Goal: Book appointment/travel/reservation

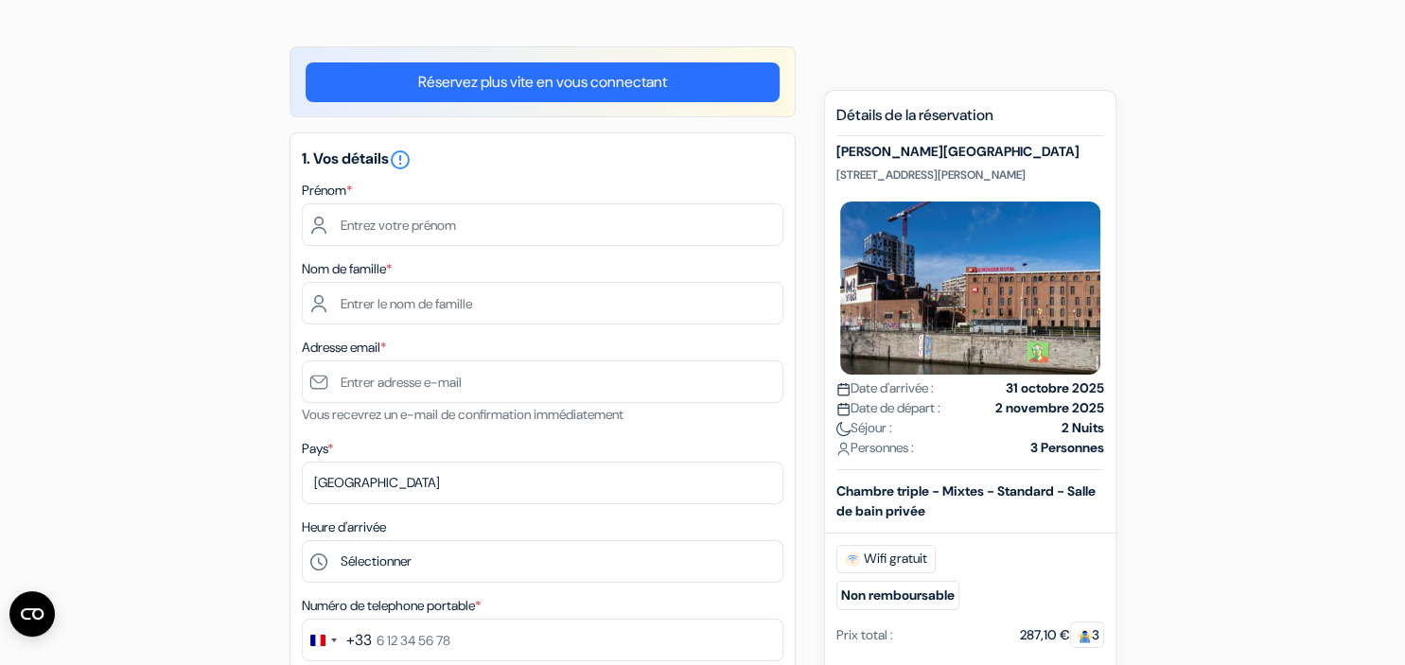
scroll to position [200, 0]
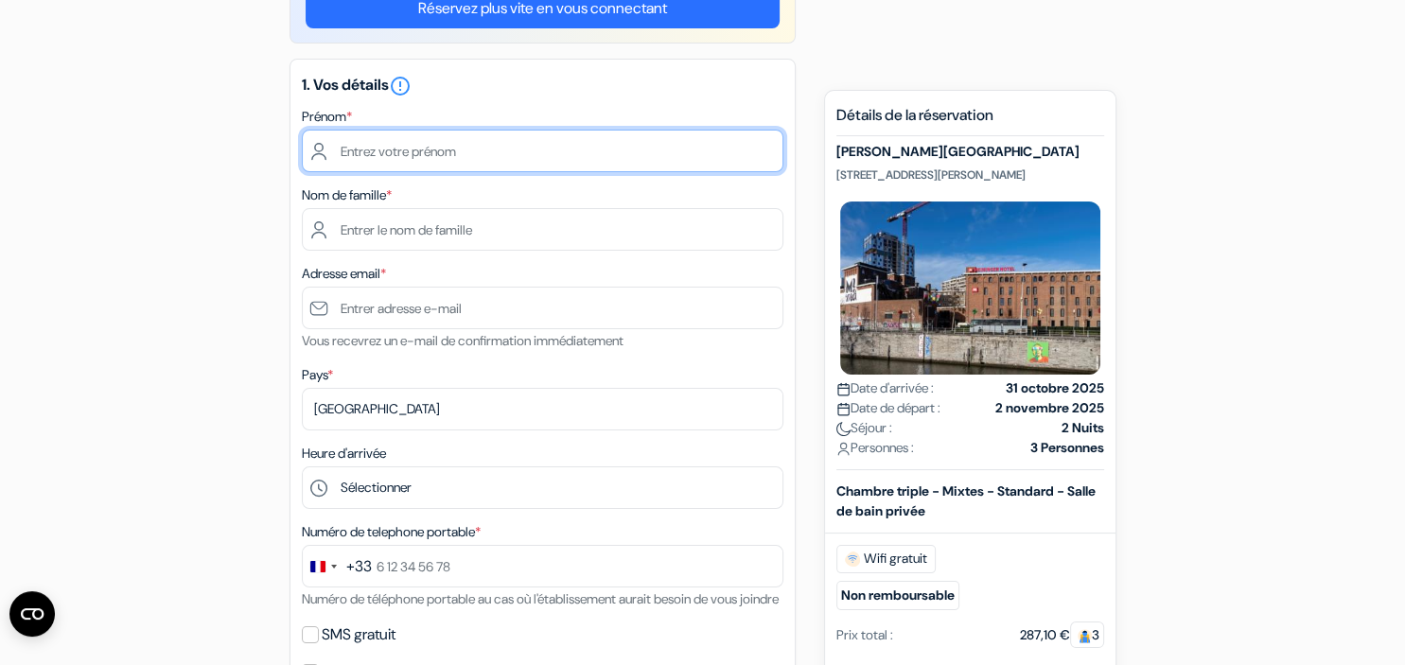
click at [471, 149] on input "text" at bounding box center [542, 151] width 481 height 43
type input "[PERSON_NAME]"
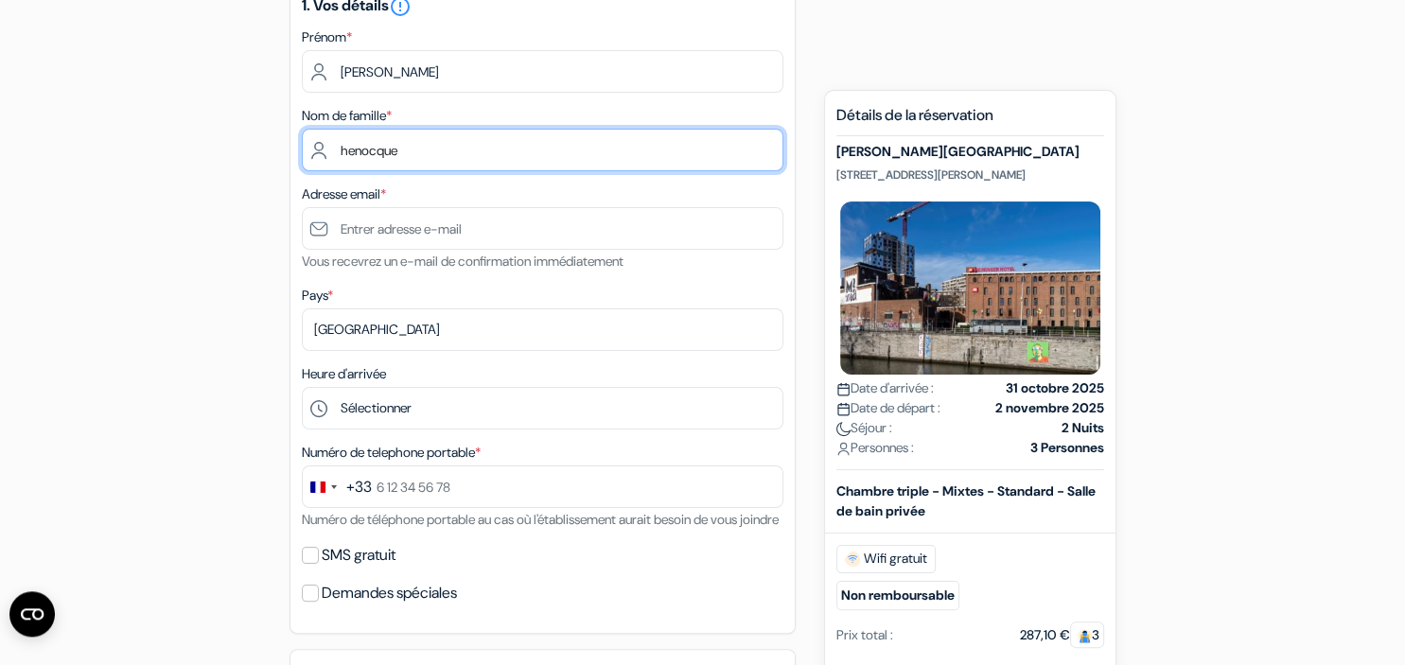
scroll to position [299, 0]
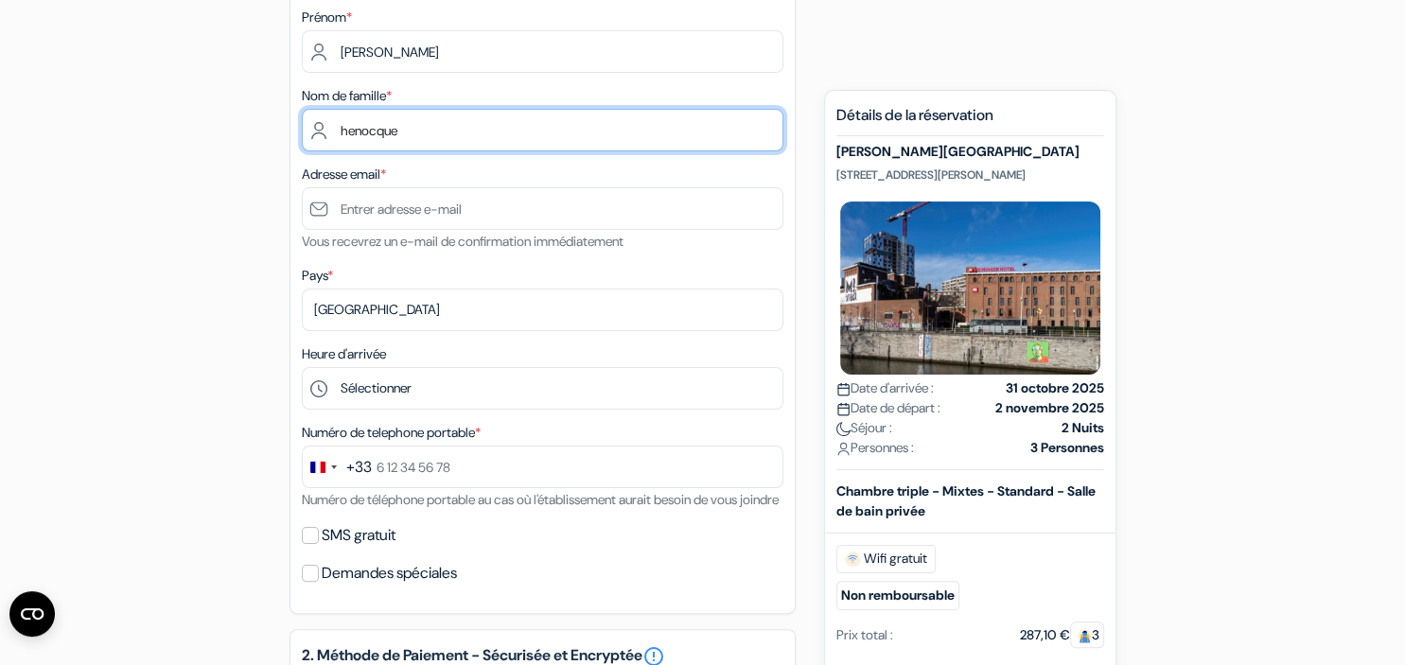
type input "henocque"
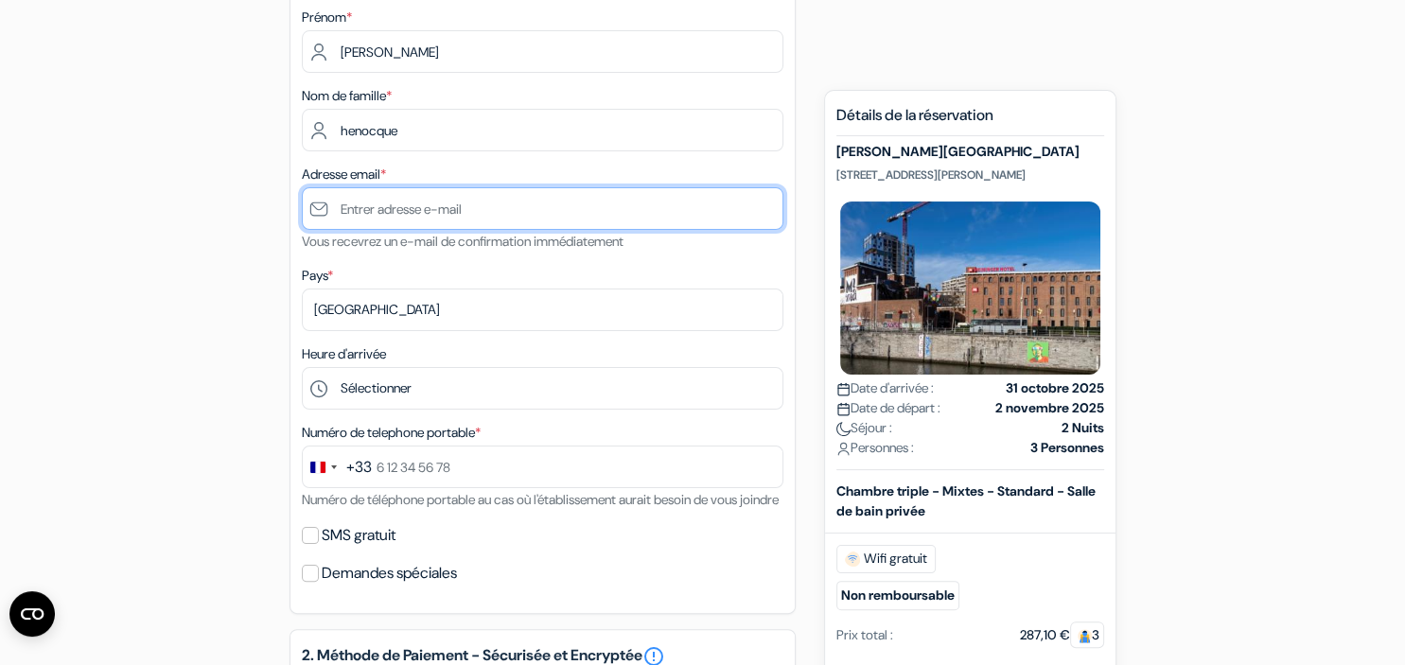
click at [524, 207] on input "text" at bounding box center [542, 208] width 481 height 43
type input "[EMAIL_ADDRESS][DOMAIN_NAME]"
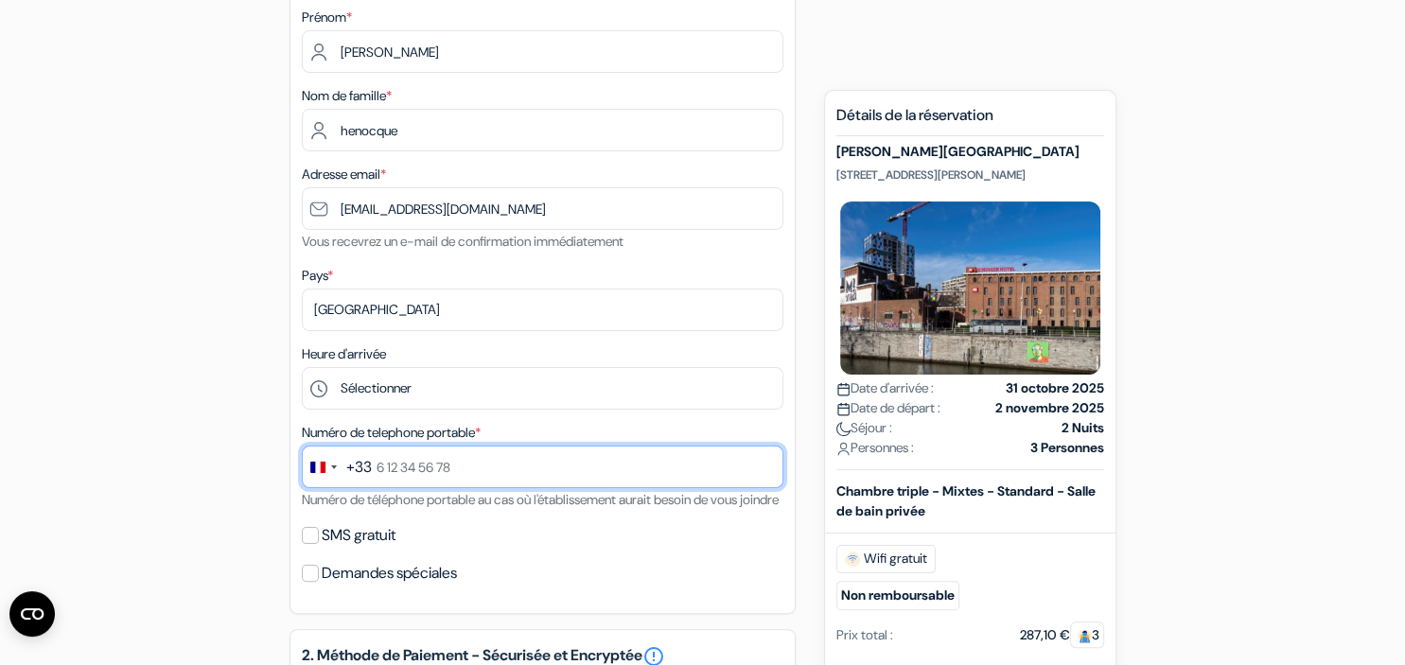
type input "0322902646"
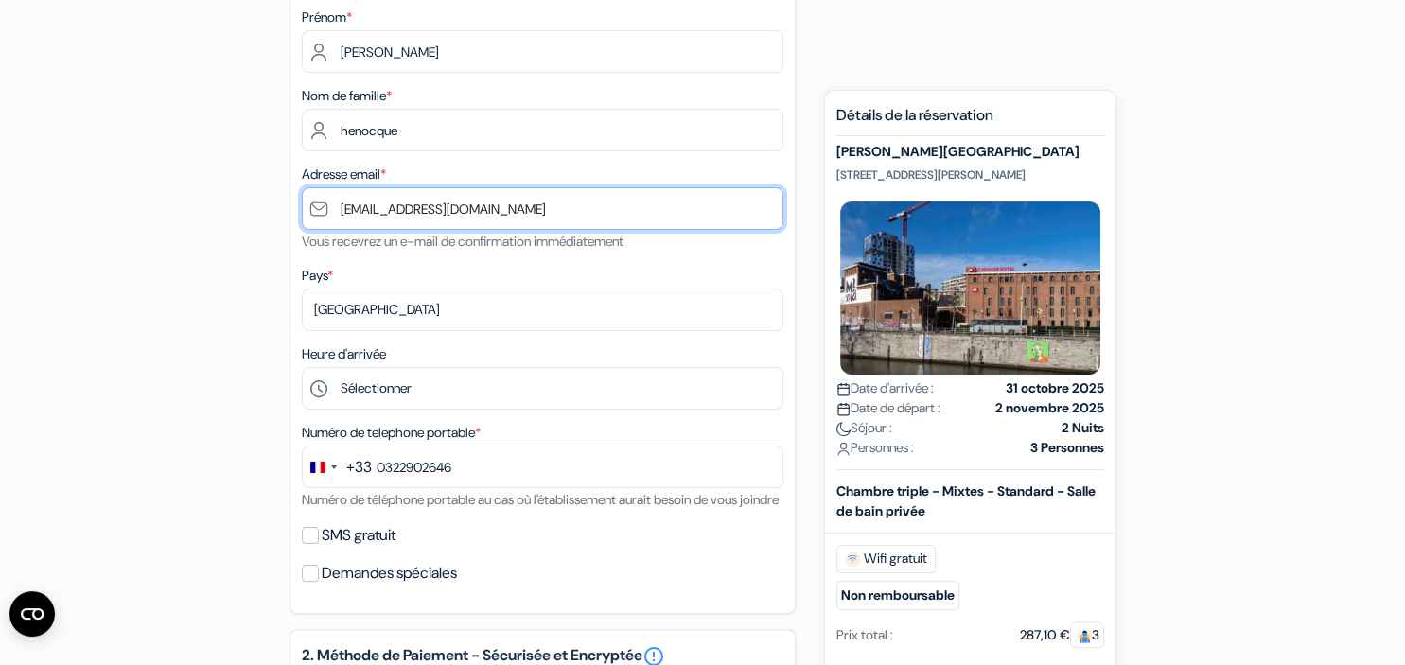
scroll to position [399, 0]
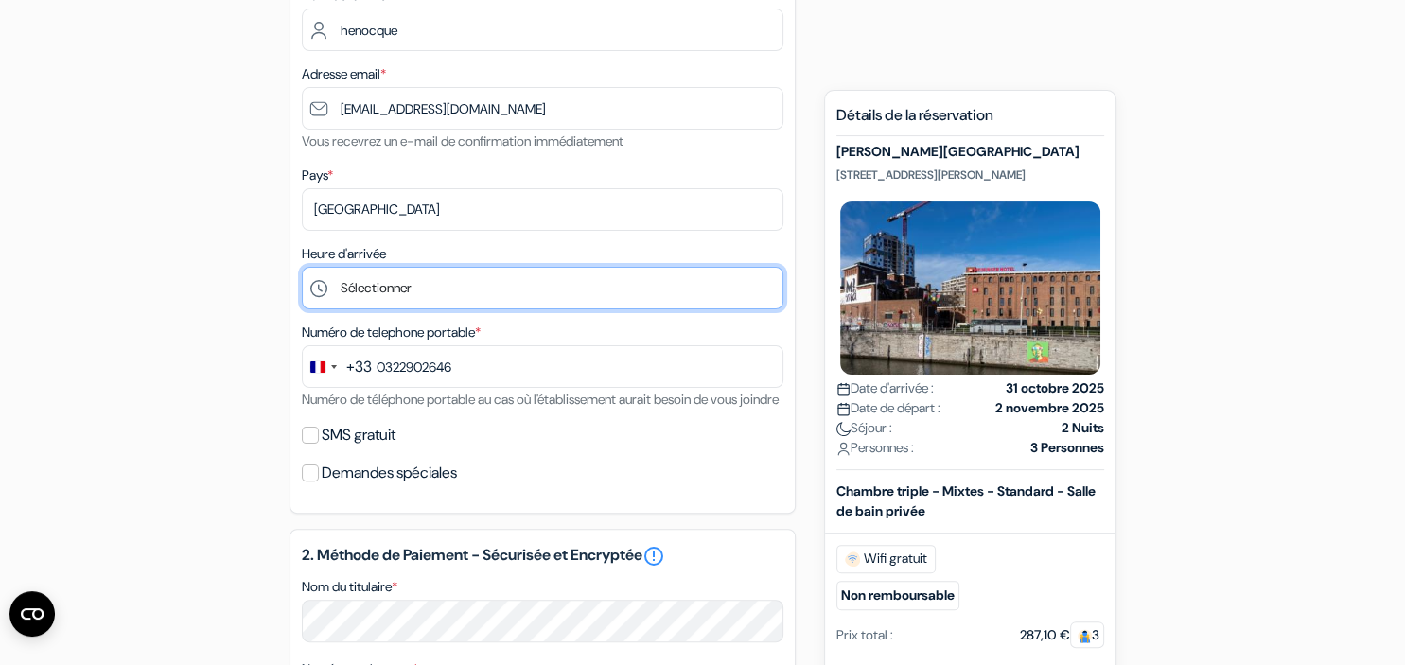
click at [302, 267] on select "Sélectionner 1:00 2:00 3:00 4:00 5:00 6:00 7:00 8:00 9:00 10:00 11:00 12:00 13:…" at bounding box center [542, 288] width 481 height 43
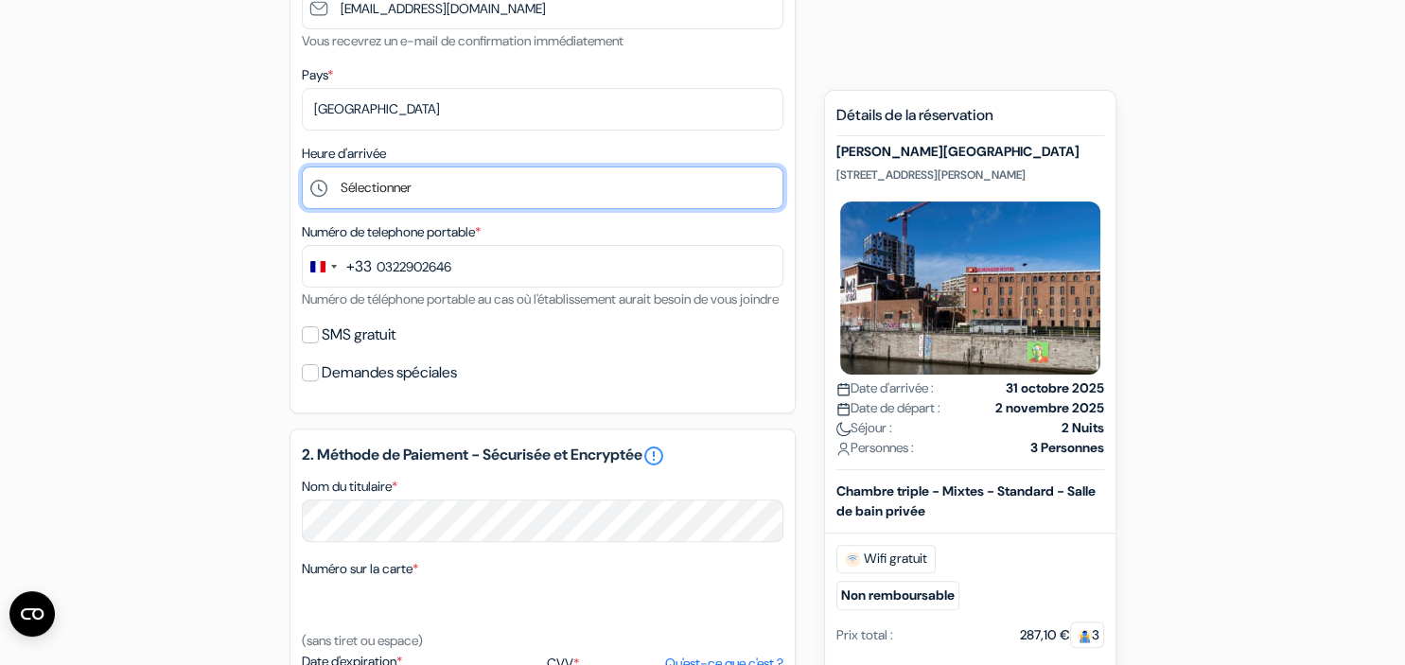
click at [302, 166] on select "Sélectionner 1:00 2:00 3:00 4:00 5:00 6:00 7:00 8:00 9:00 10:00 11:00 12:00 13:…" at bounding box center [542, 187] width 481 height 43
select select "20"
click option "20:00" at bounding box center [0, 0] width 0 height 0
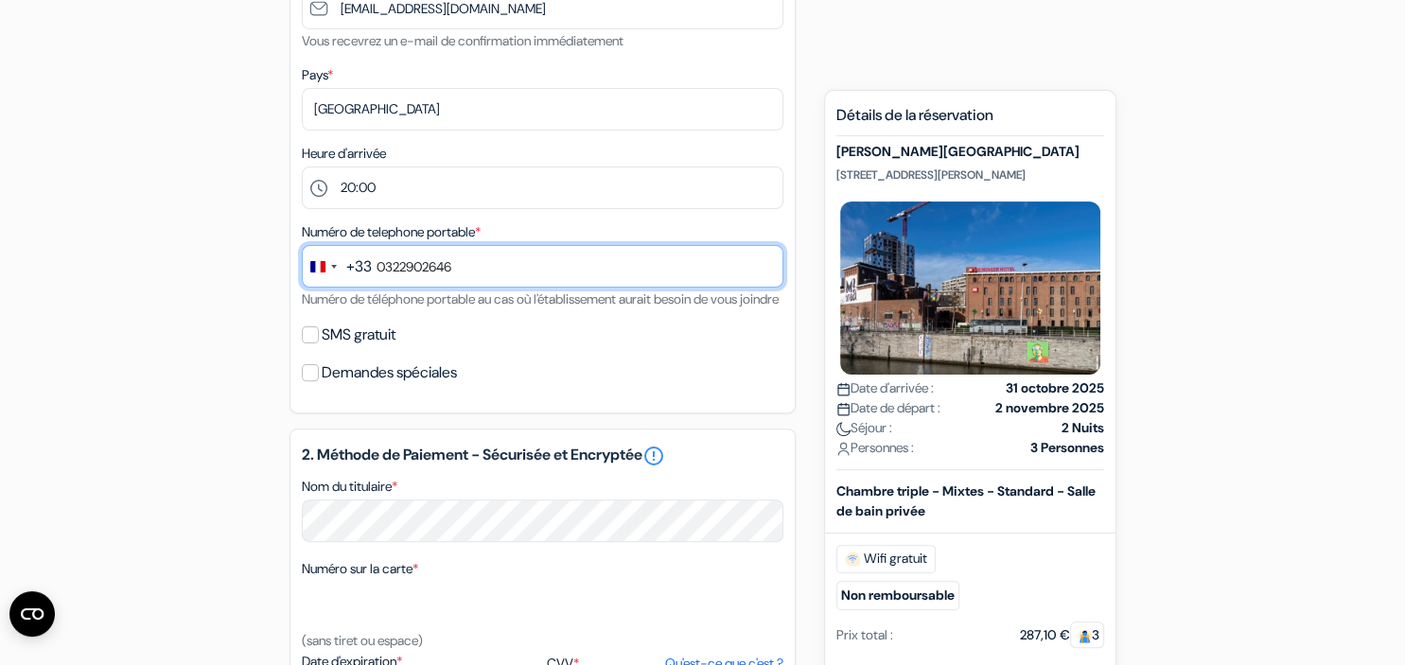
click at [513, 263] on input "0322902646" at bounding box center [542, 266] width 481 height 43
type input "0"
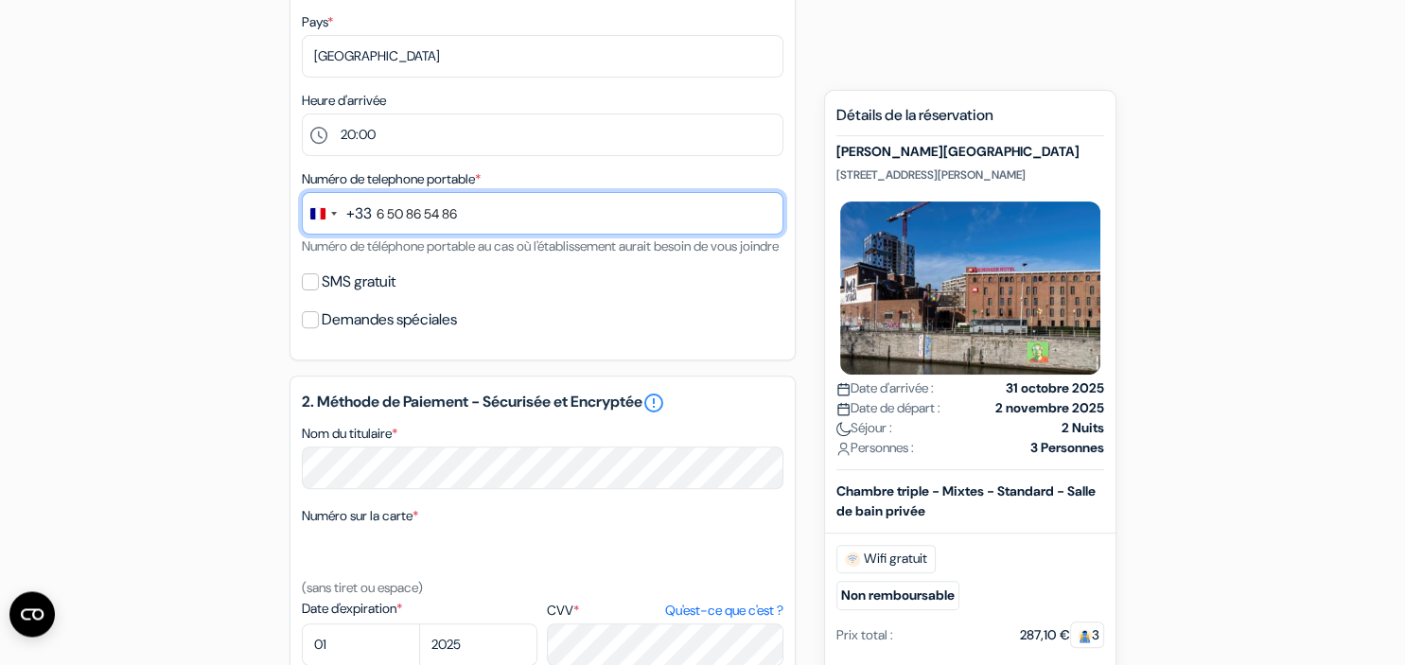
scroll to position [599, 0]
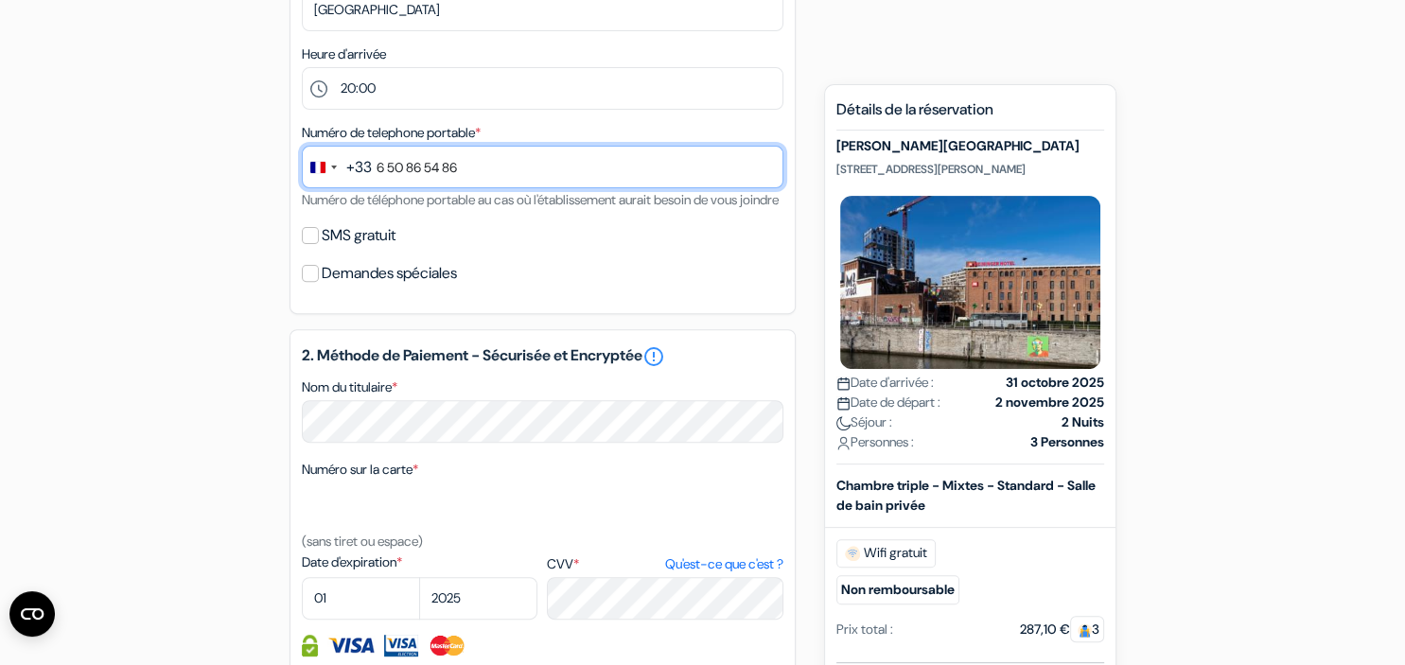
type input "6 50 86 54 86"
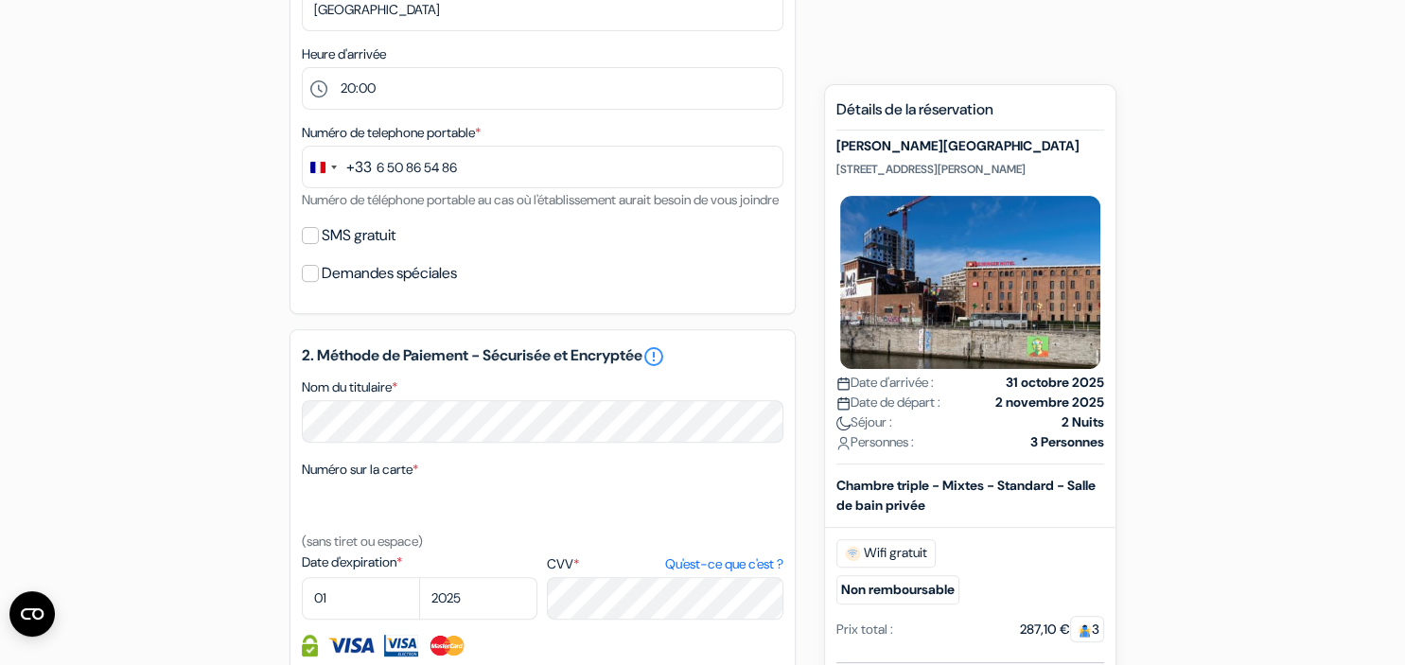
click at [306, 248] on div "SMS gratuit" at bounding box center [542, 235] width 481 height 26
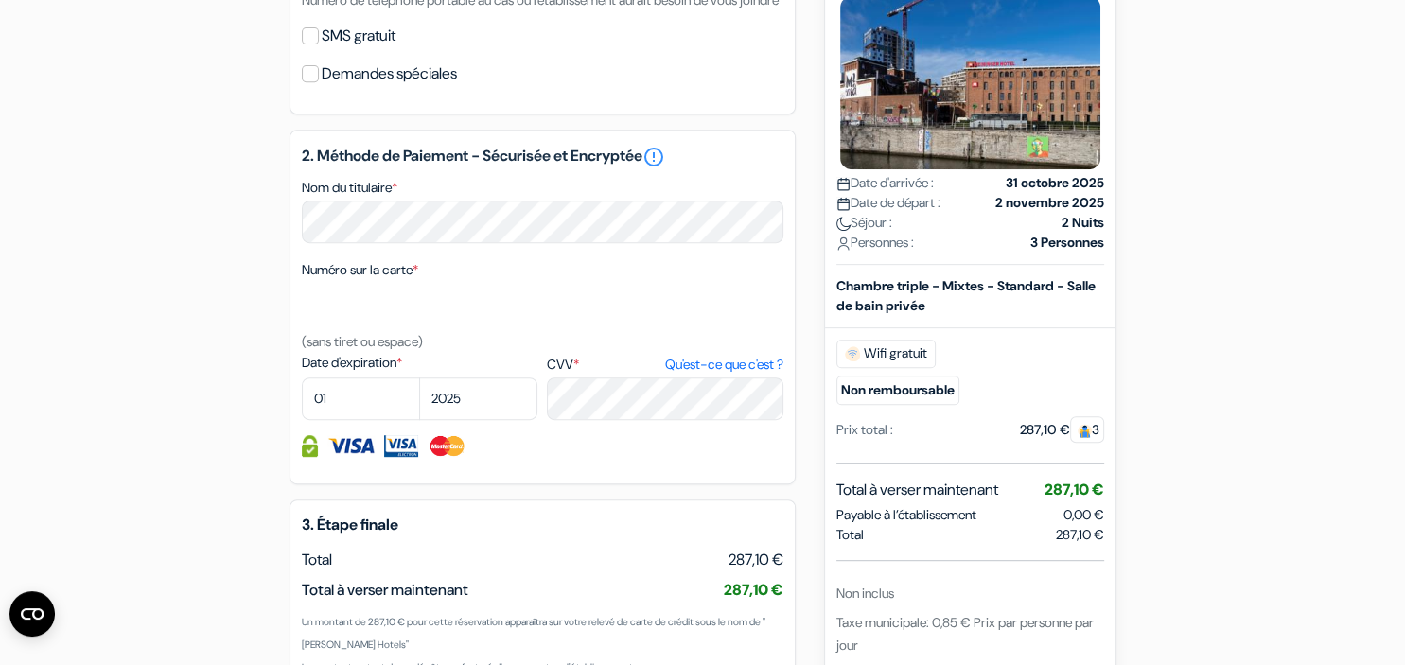
scroll to position [899, 0]
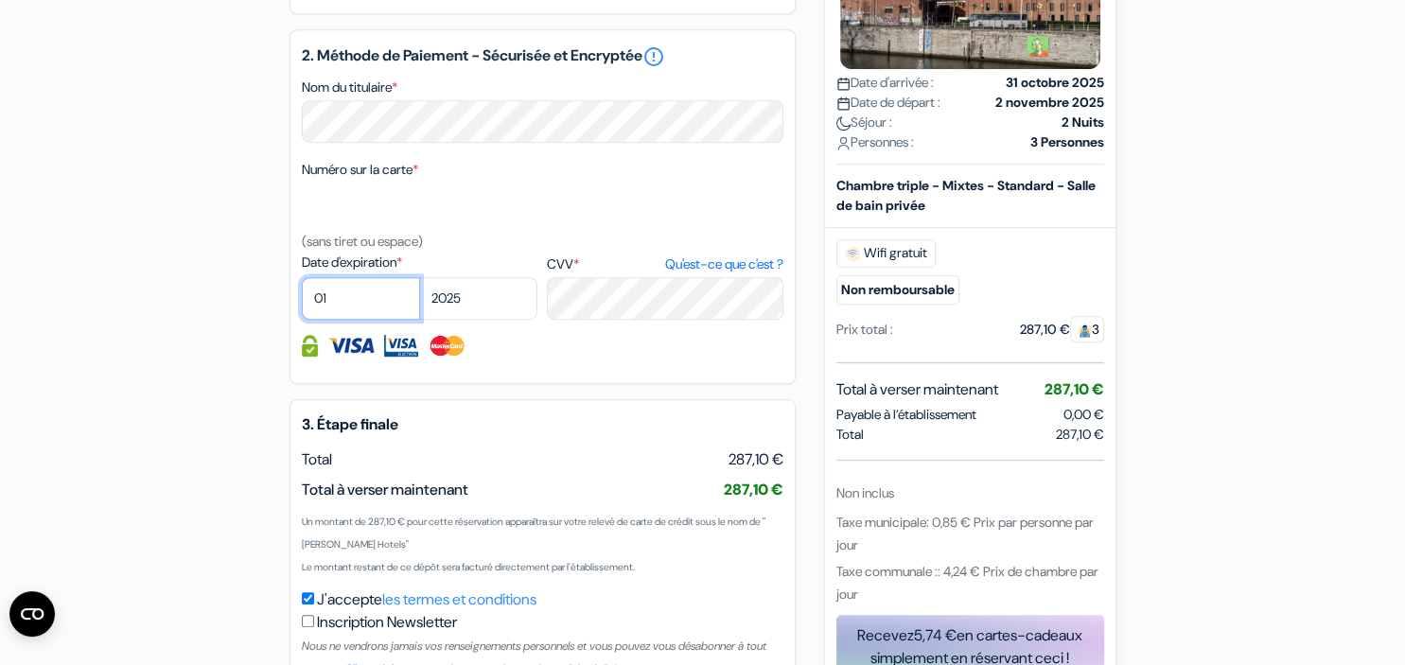
select select "09"
select select "2026"
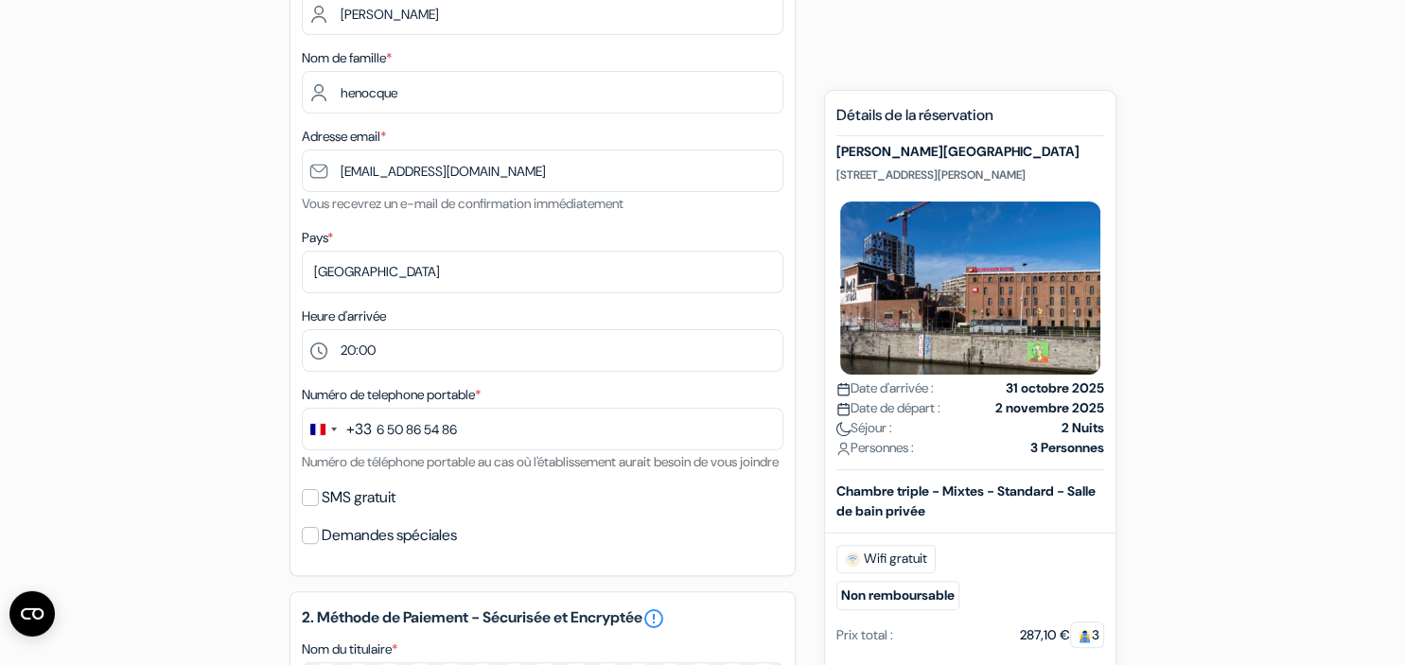
scroll to position [299, 0]
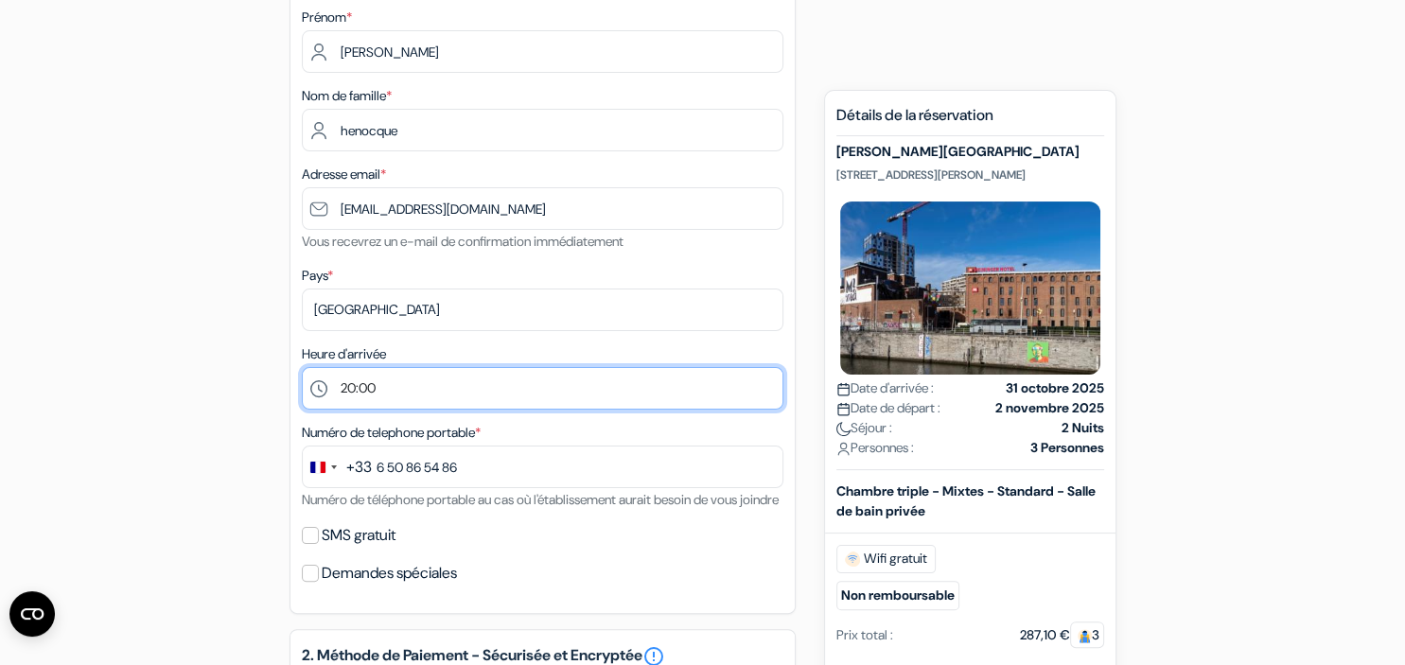
click at [302, 367] on select "Sélectionner 1:00 2:00 3:00 4:00 5:00 6:00 7:00 8:00 9:00 10:00 11:00 12:00 13:…" at bounding box center [542, 388] width 481 height 43
